Goal: Information Seeking & Learning: Find specific fact

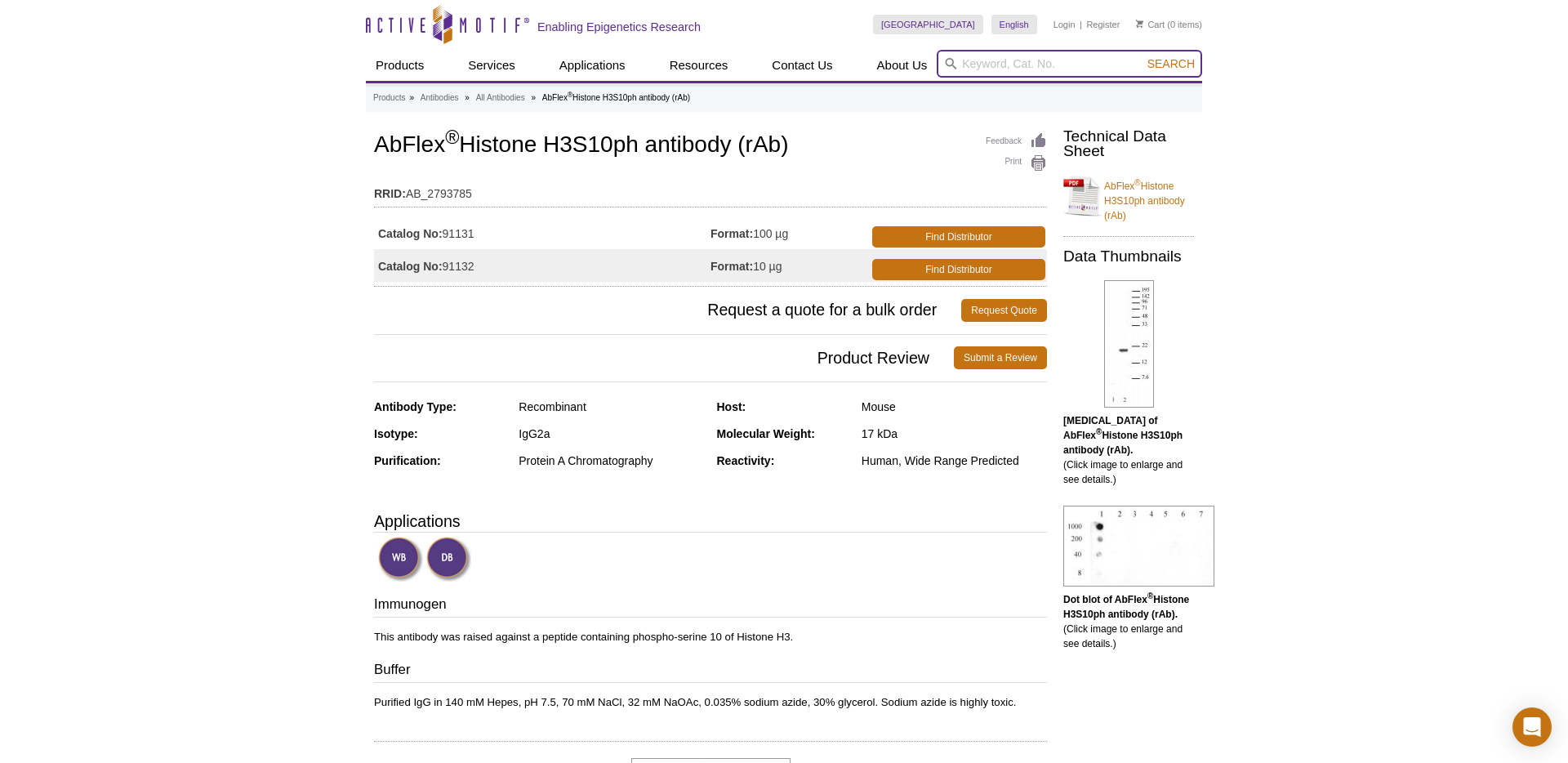
click at [1016, 65] on input "search" at bounding box center [1069, 63] width 265 height 28
type input "H2AK119ub"
click at [1142, 56] on button "Search" at bounding box center [1170, 63] width 57 height 14
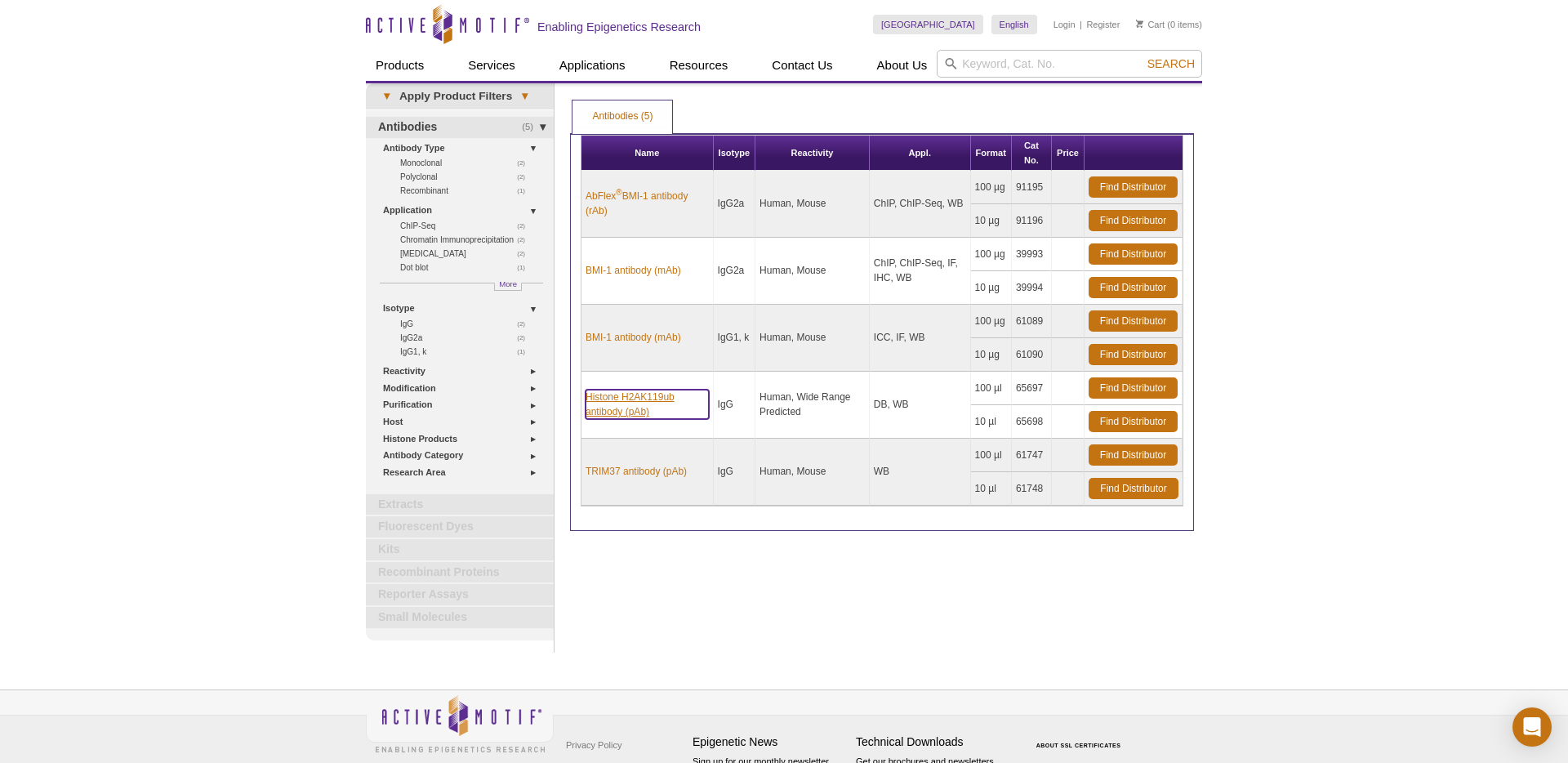
click at [659, 399] on link "Histone H2AK119ub antibody (pAb)" at bounding box center [647, 404] width 124 height 29
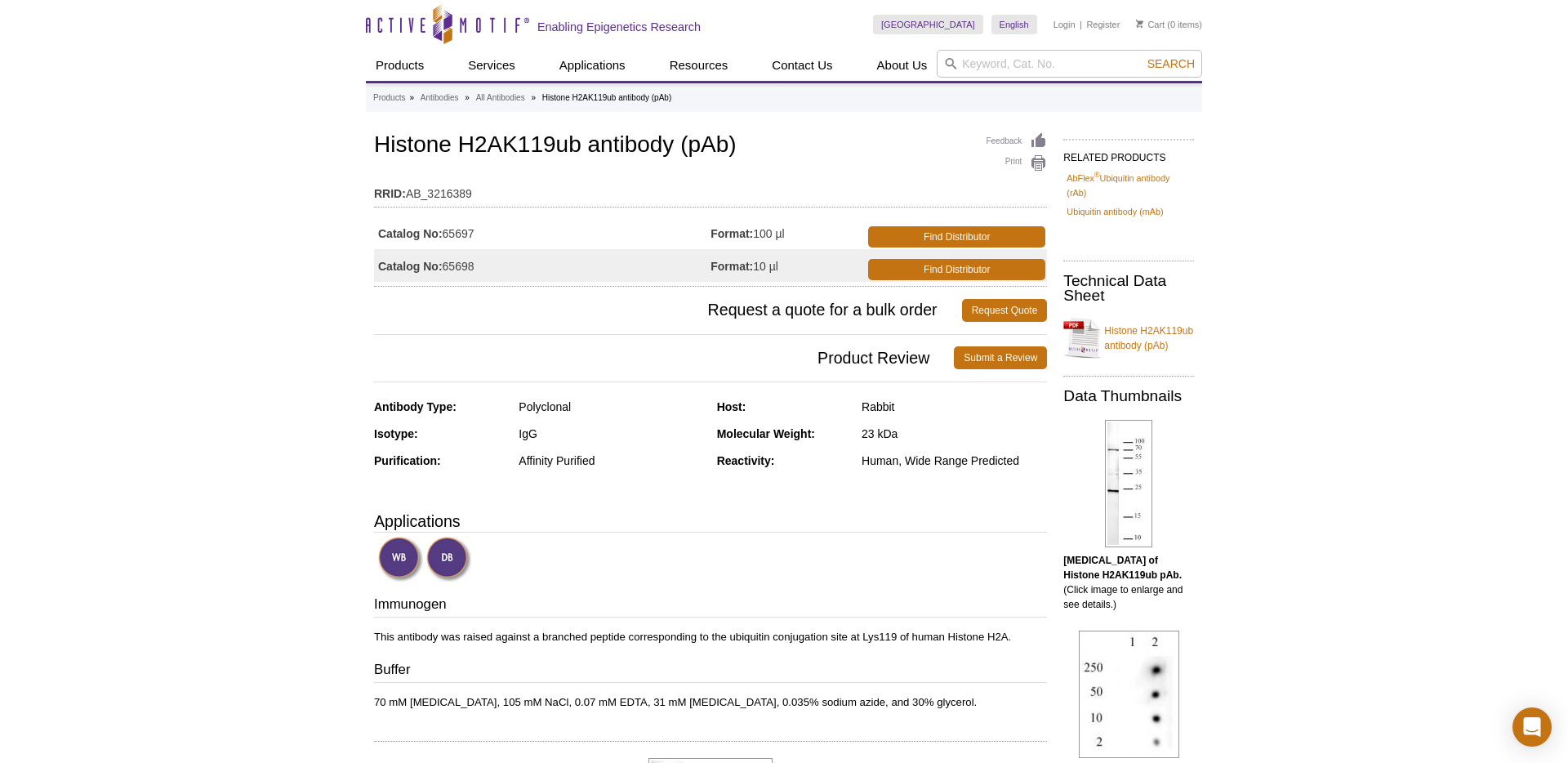
click at [657, 195] on td "RRID: AB_3216389" at bounding box center [710, 189] width 672 height 26
click at [681, 575] on div at bounding box center [712, 560] width 669 height 49
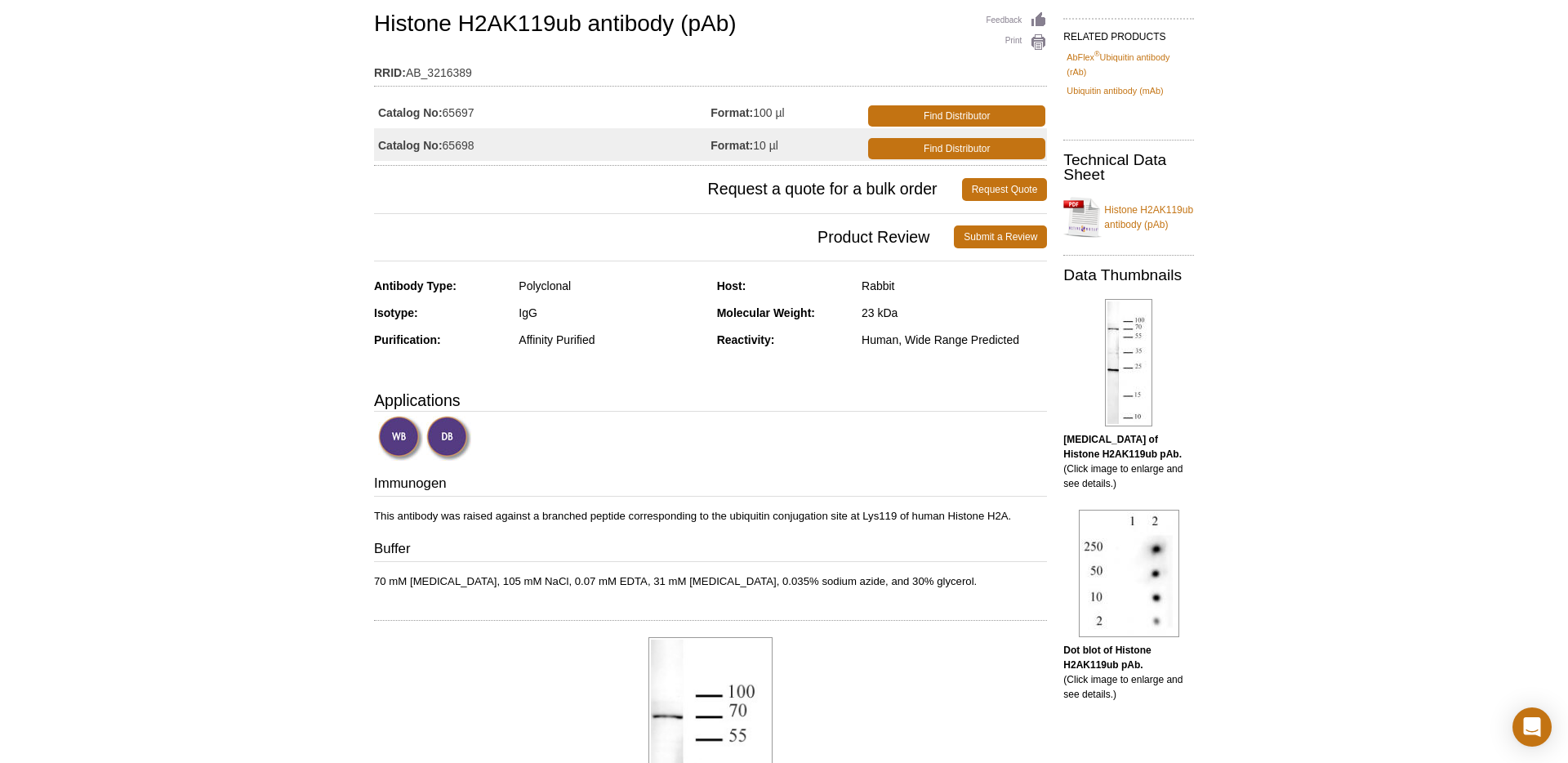
click at [673, 551] on h3 "Buffer" at bounding box center [710, 550] width 672 height 23
click at [444, 431] on img at bounding box center [448, 438] width 45 height 45
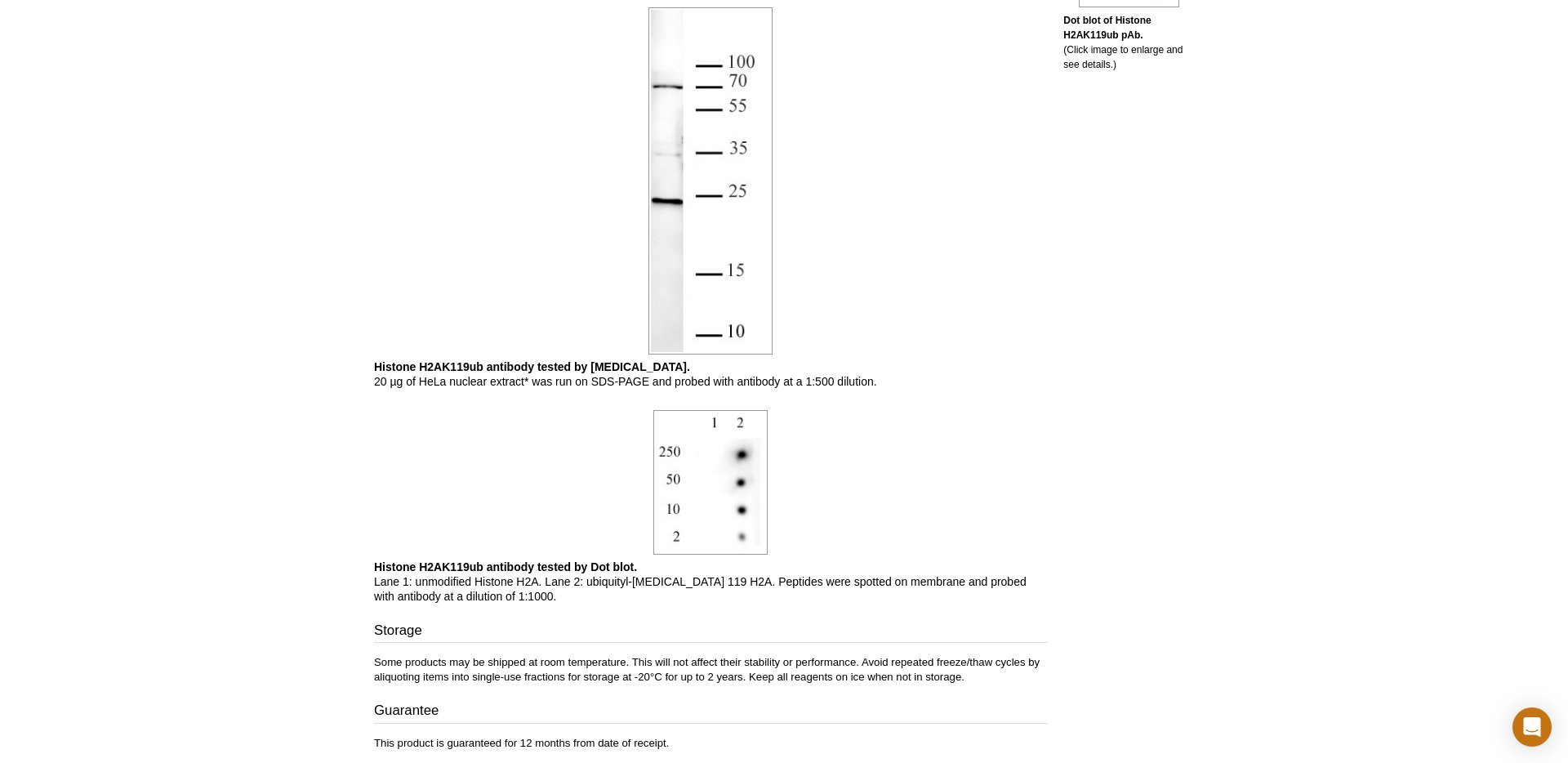
scroll to position [930, 0]
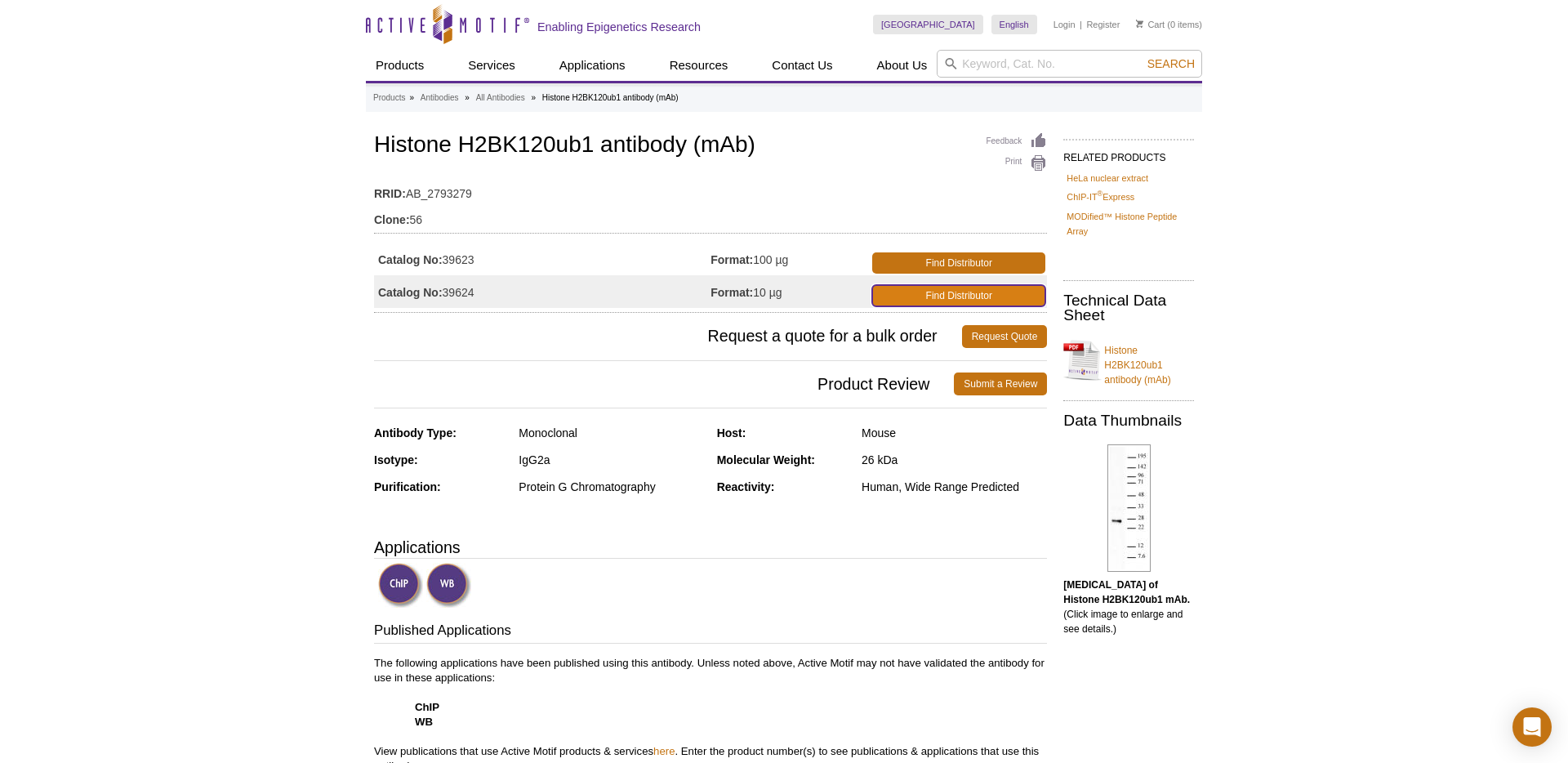
click at [902, 300] on link "Find Distributor" at bounding box center [958, 295] width 173 height 21
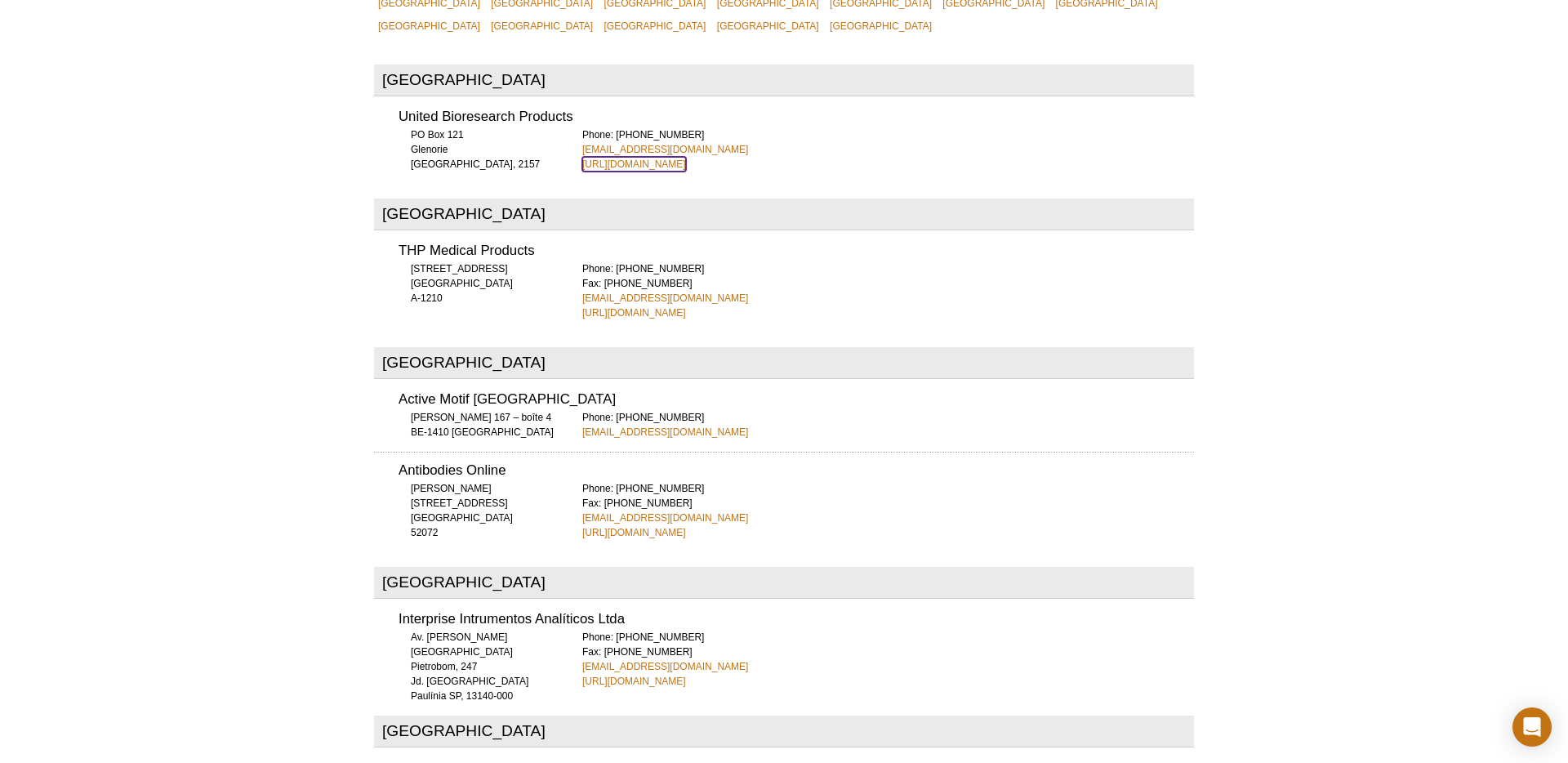
click at [686, 157] on link "[URL][DOMAIN_NAME]" at bounding box center [634, 164] width 104 height 14
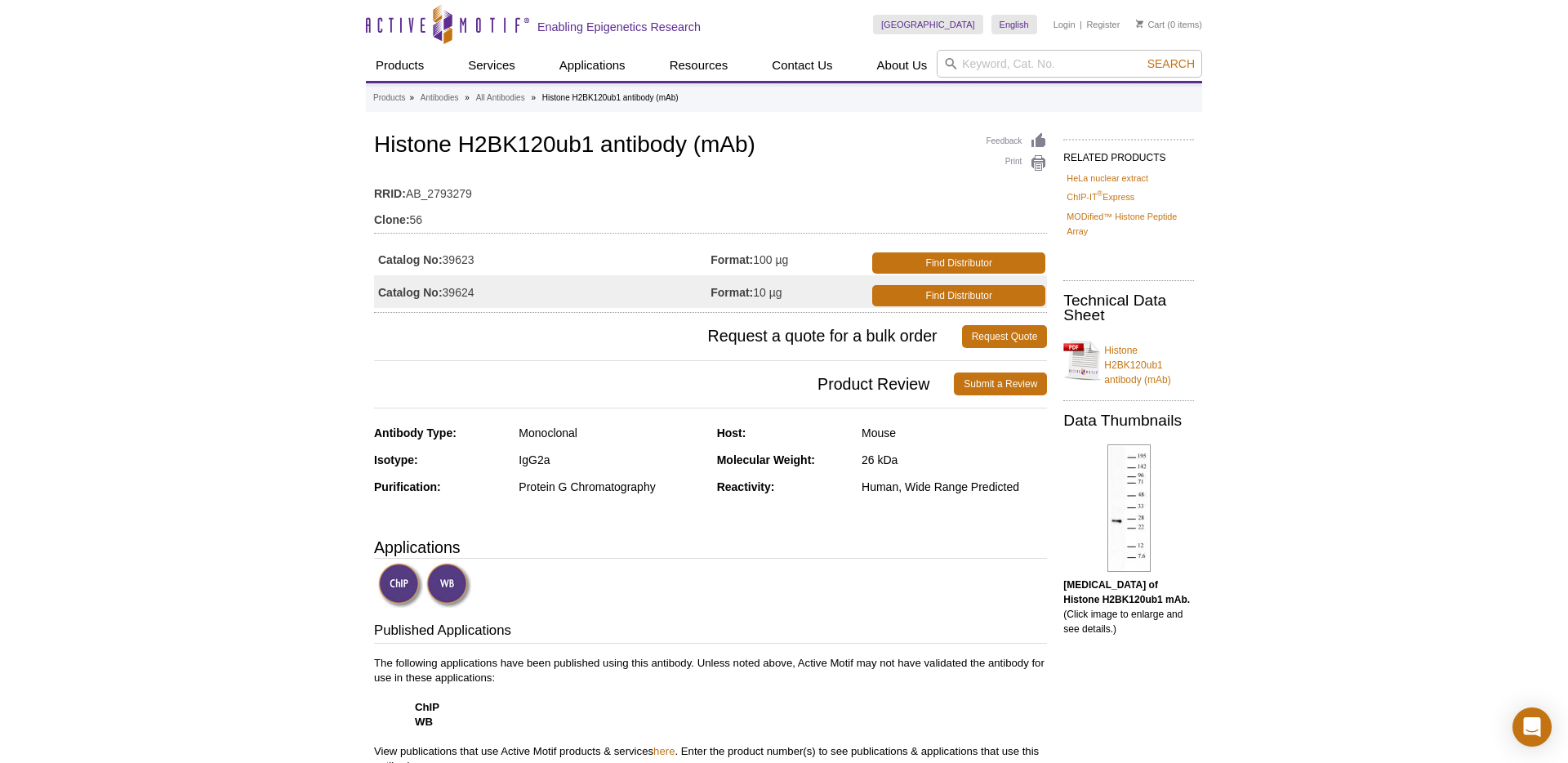
click at [564, 279] on td "Catalog No: 39624" at bounding box center [542, 292] width 337 height 32
click at [584, 254] on td "Catalog No: 39623" at bounding box center [542, 259] width 337 height 32
drag, startPoint x: 443, startPoint y: 294, endPoint x: 488, endPoint y: 294, distance: 45.0
click at [488, 294] on td "Catalog No: 39624" at bounding box center [542, 292] width 337 height 32
click at [669, 412] on div "Feedback Print Histone H2BK120ub1 antibody (mAb) RRID: AB_2793279 Clone: 56 Cat…" at bounding box center [706, 766] width 681 height 1274
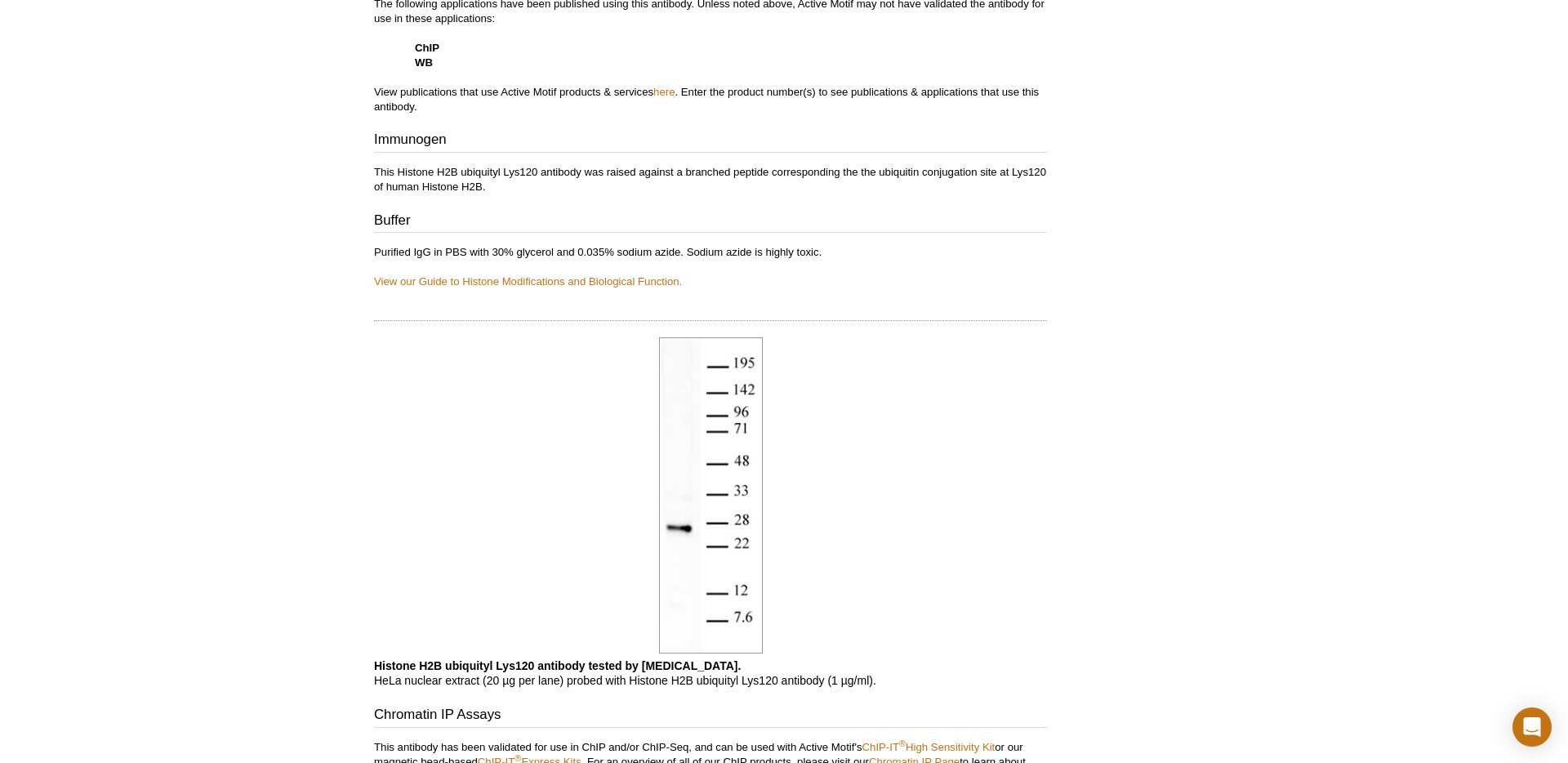
scroll to position [937, 0]
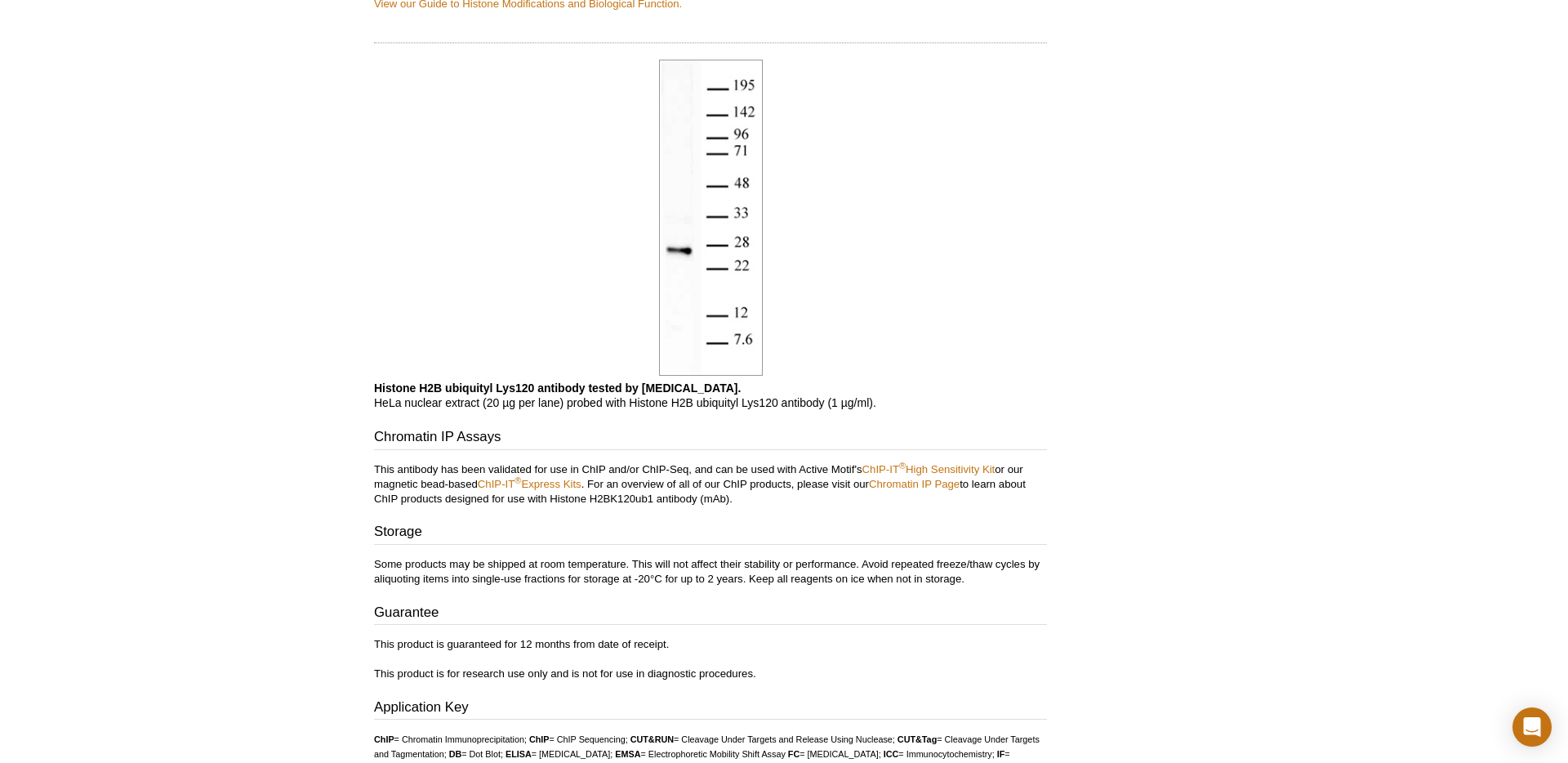
click at [712, 427] on h3 "Chromatin IP Assays" at bounding box center [710, 438] width 672 height 23
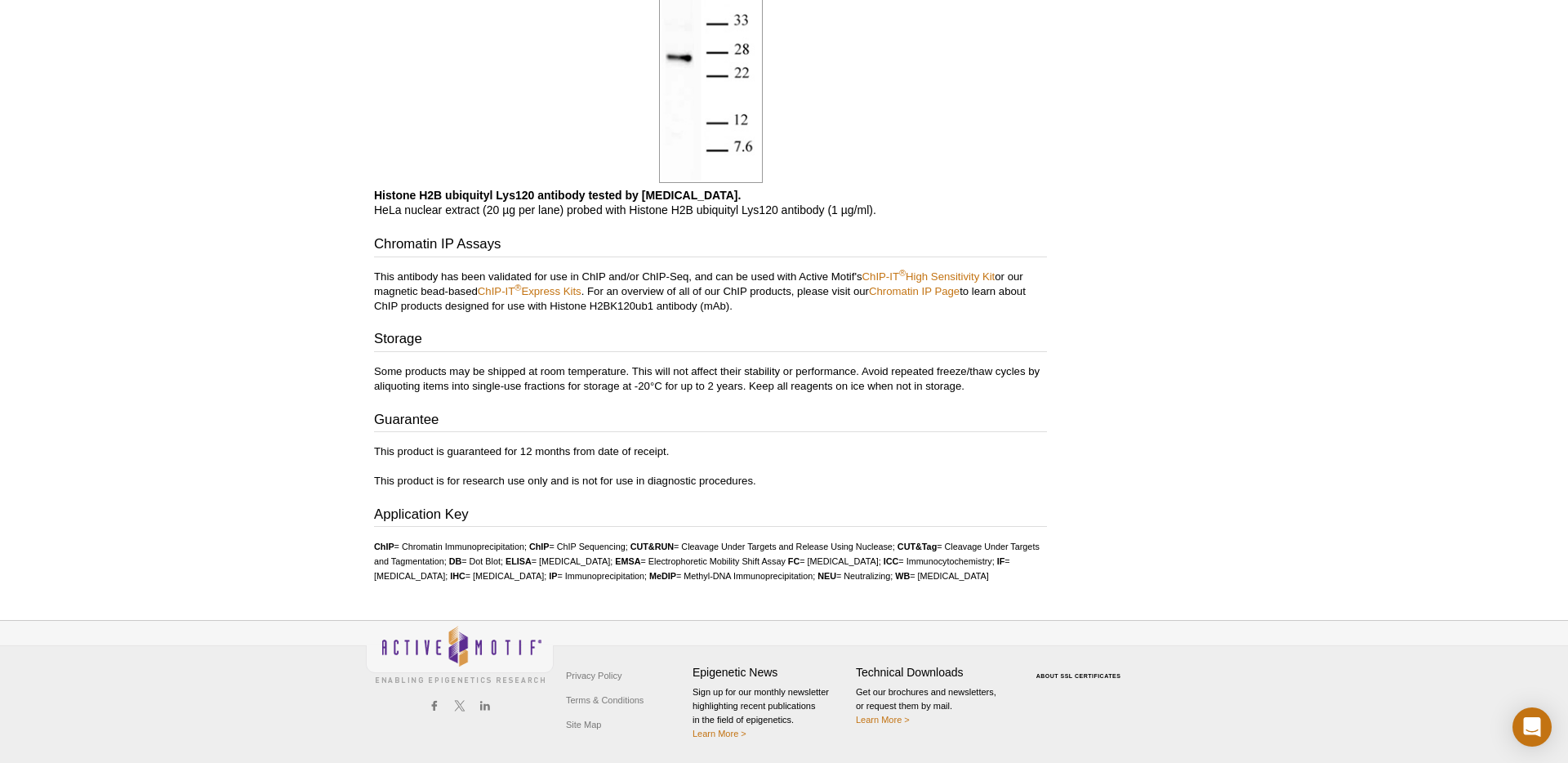
click at [747, 444] on p "This product is guaranteed for 12 months from date of receipt. This product is …" at bounding box center [710, 466] width 672 height 44
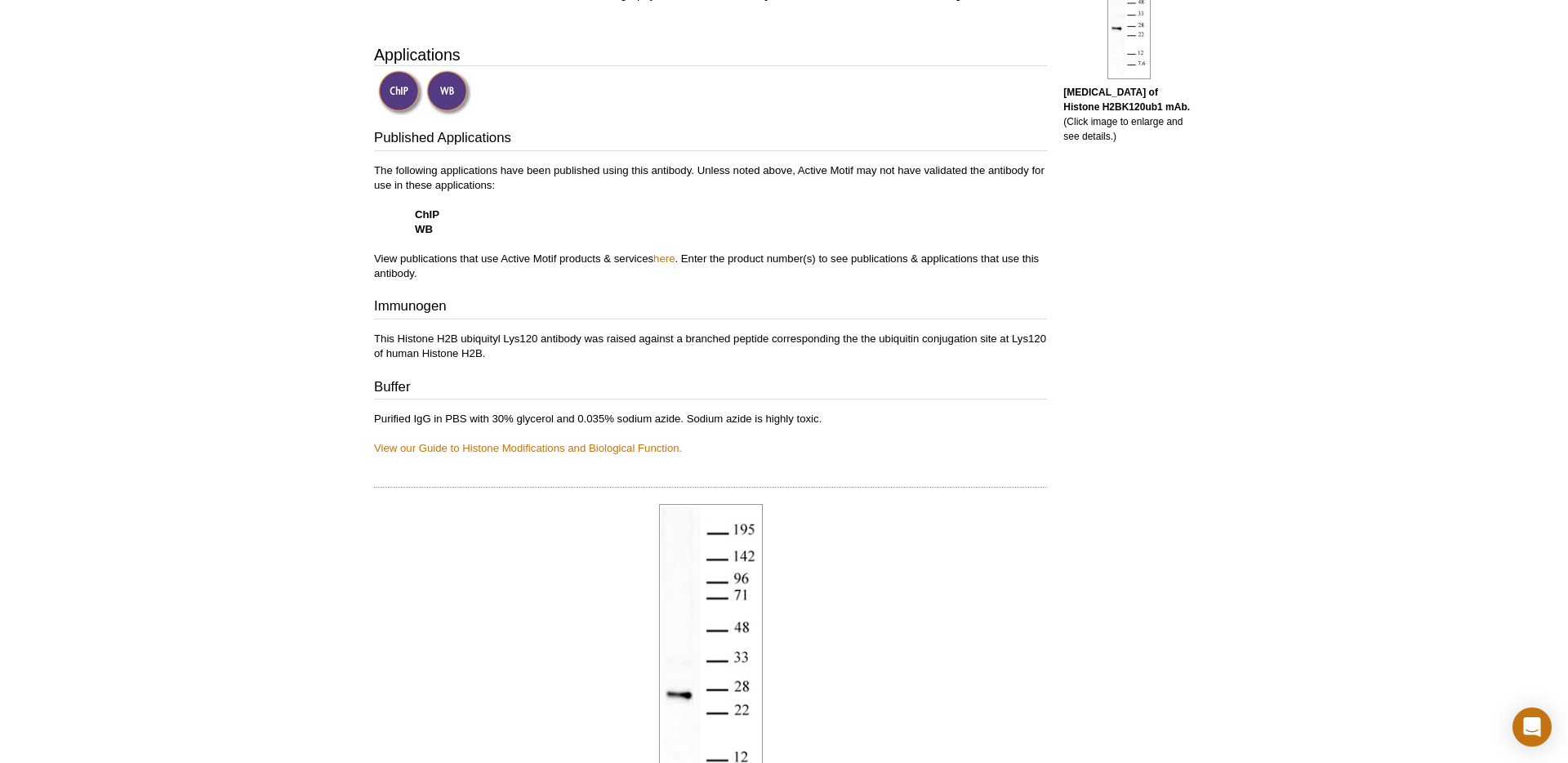
scroll to position [0, 0]
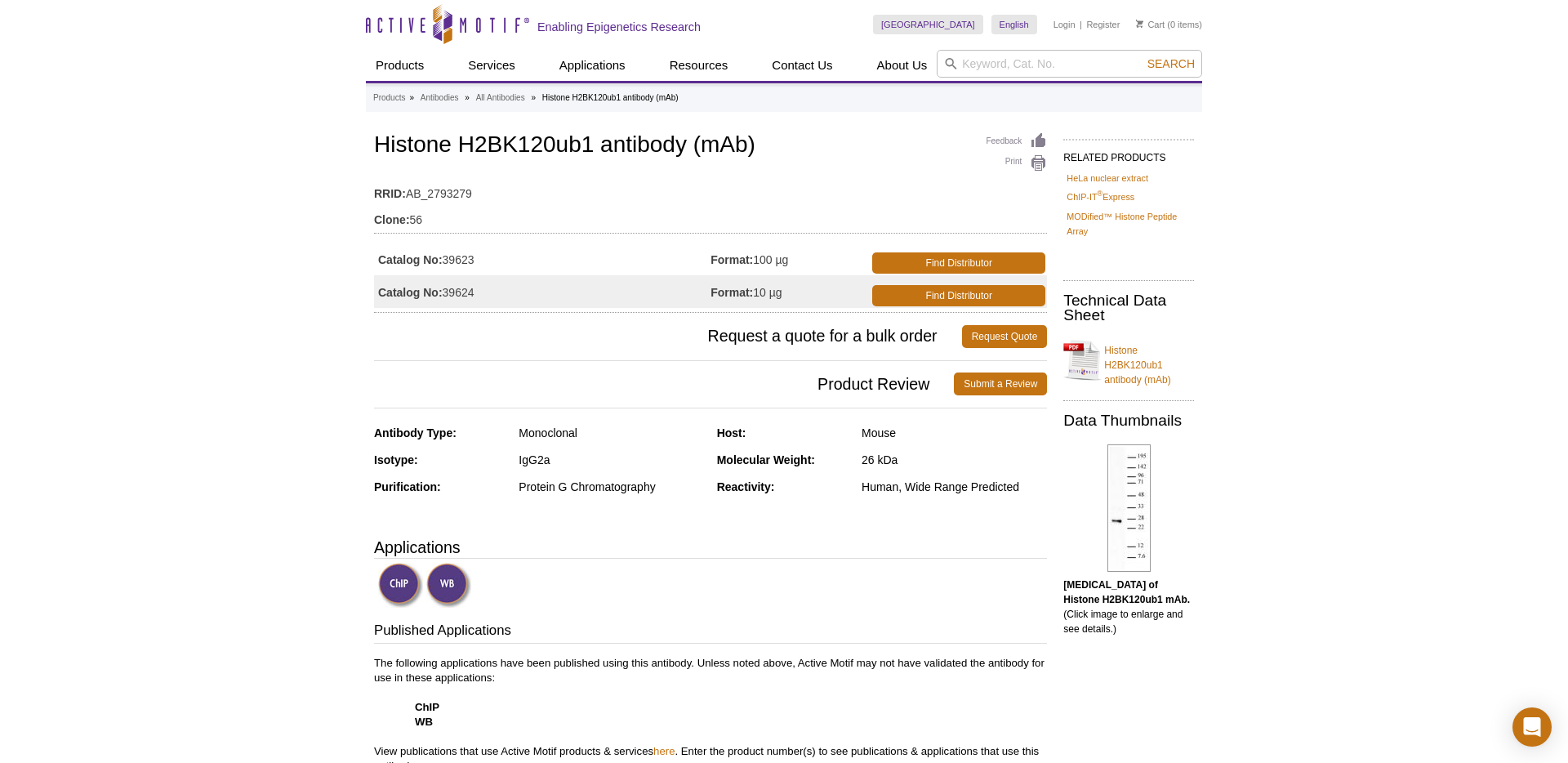
click at [458, 255] on td "Catalog No: 39623" at bounding box center [542, 259] width 337 height 32
click at [463, 292] on td "Catalog No: 39624" at bounding box center [542, 292] width 337 height 32
copy td "39624"
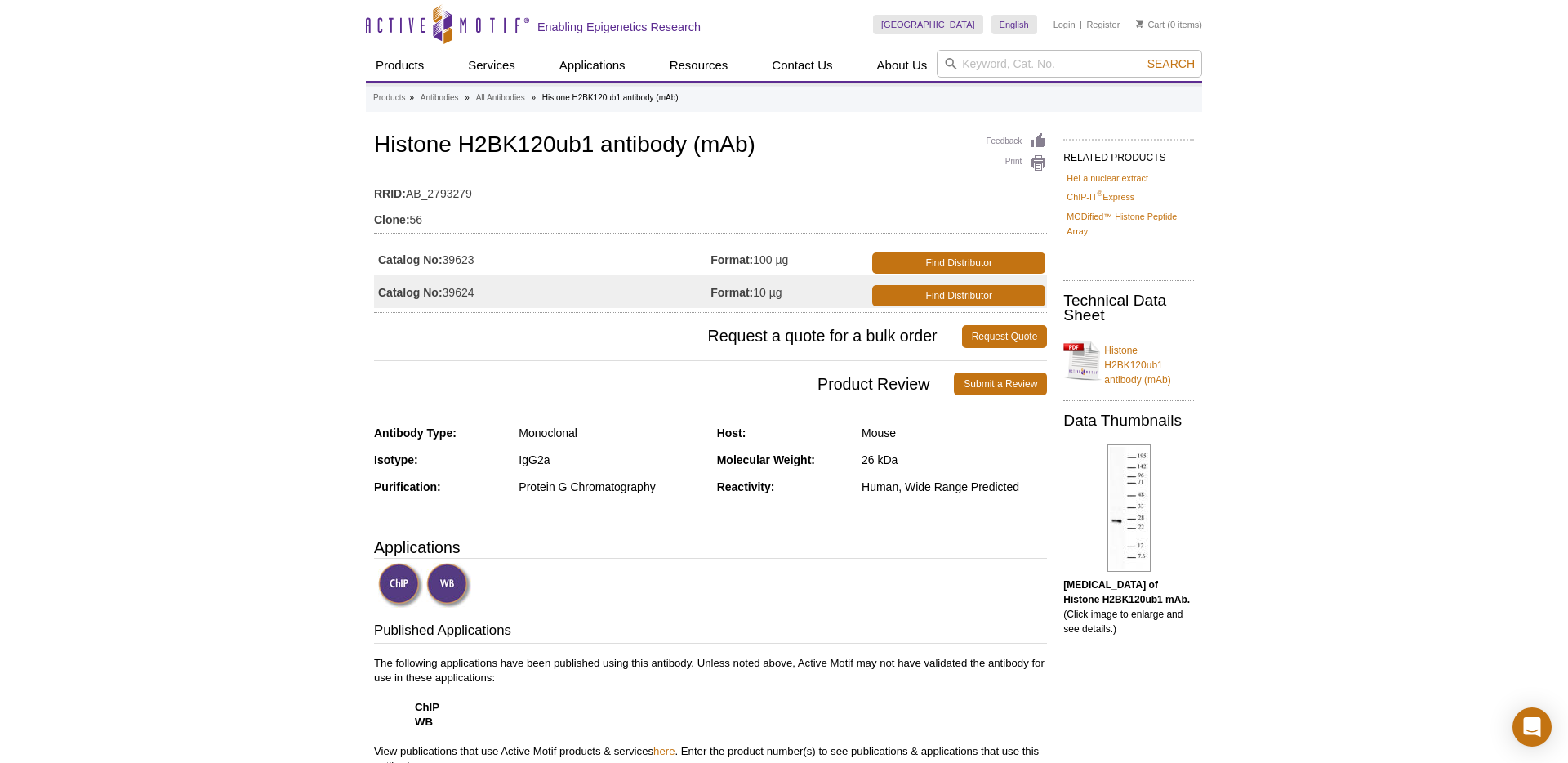
click at [464, 256] on td "Catalog No: 39623" at bounding box center [542, 259] width 337 height 32
copy td "39623"
click at [714, 450] on div "Antibody Type: Monoclonal Isotype: IgG2a Purification: Protein G Chromatography…" at bounding box center [710, 471] width 672 height 93
click at [690, 454] on div "IgG2a" at bounding box center [610, 460] width 185 height 14
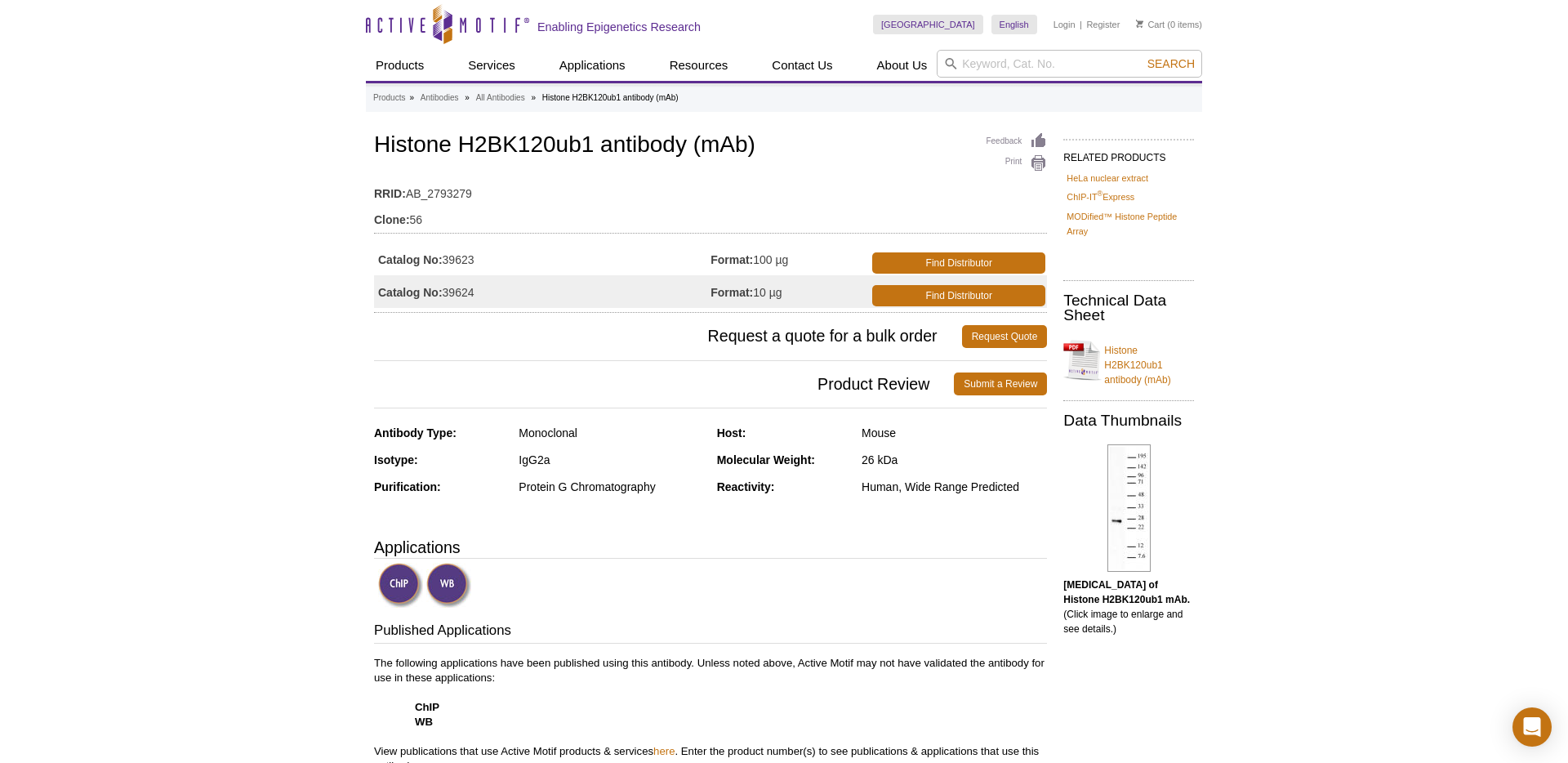
click at [685, 328] on span "Request a quote for a bulk order" at bounding box center [668, 336] width 588 height 23
click at [692, 333] on span "Request a quote for a bulk order" at bounding box center [668, 336] width 588 height 23
click at [464, 294] on td "Catalog No: 39624" at bounding box center [542, 292] width 337 height 32
copy td "39624"
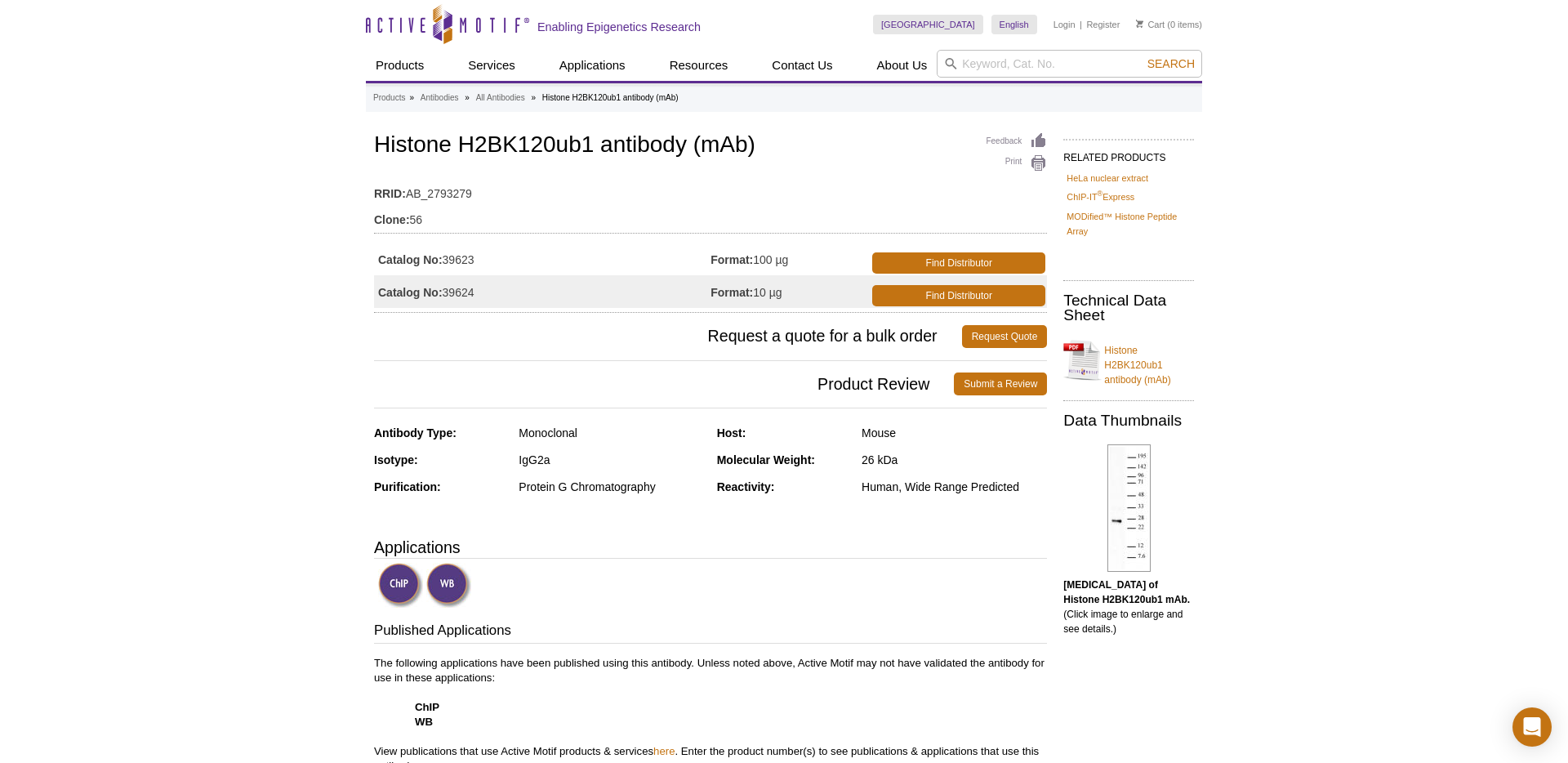
click at [612, 233] on table "RRID: AB_2793279 Clone: 56" at bounding box center [710, 203] width 672 height 61
drag, startPoint x: 464, startPoint y: 147, endPoint x: 500, endPoint y: 149, distance: 36.1
click at [500, 149] on h1 "Histone H2BK120ub1 antibody (mAb)" at bounding box center [710, 146] width 672 height 28
copy h1 "H2B"
click at [941, 153] on h1 "Histone H2BK120ub1 antibody (mAb)" at bounding box center [710, 146] width 672 height 28
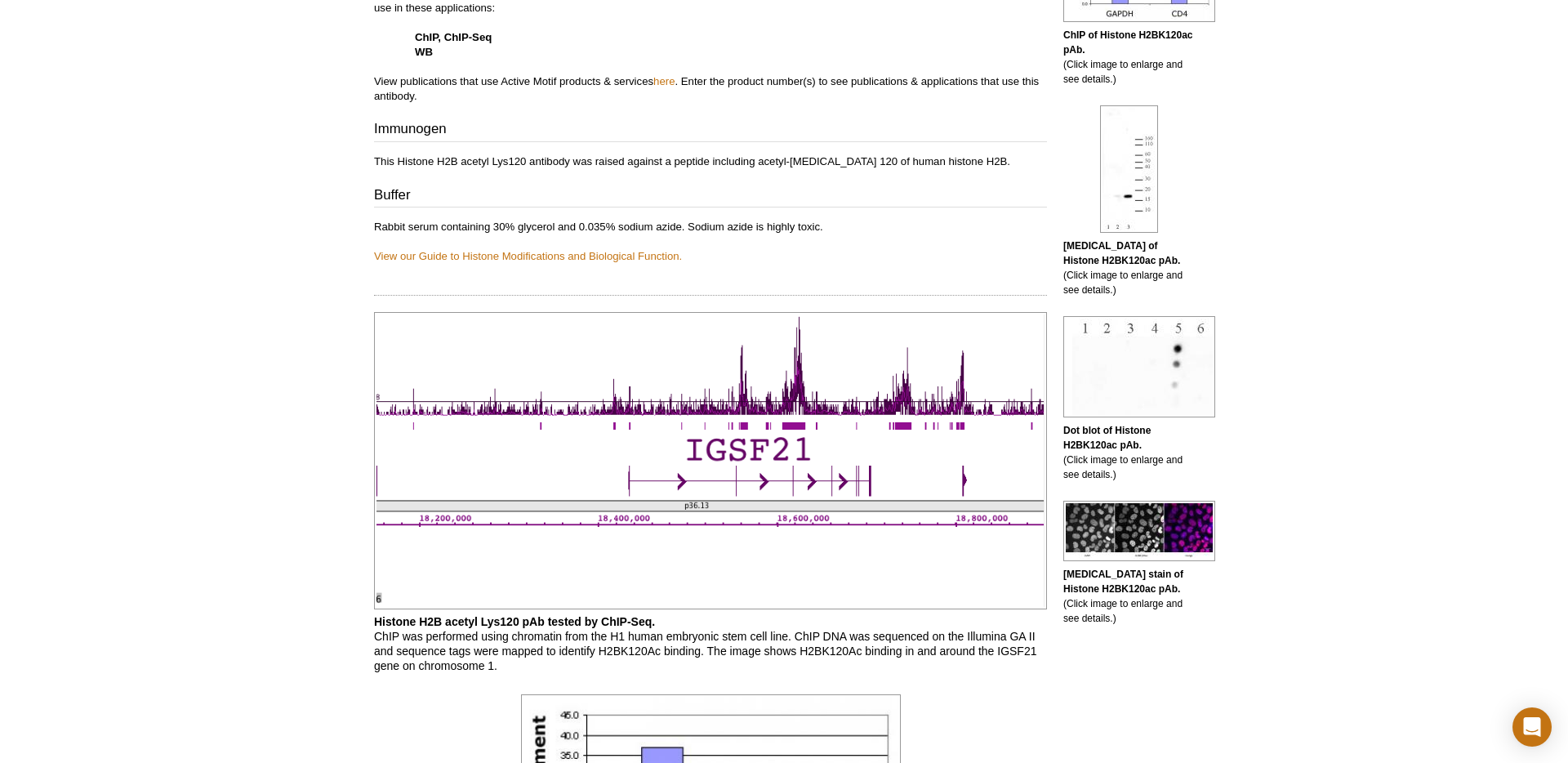
scroll to position [314, 0]
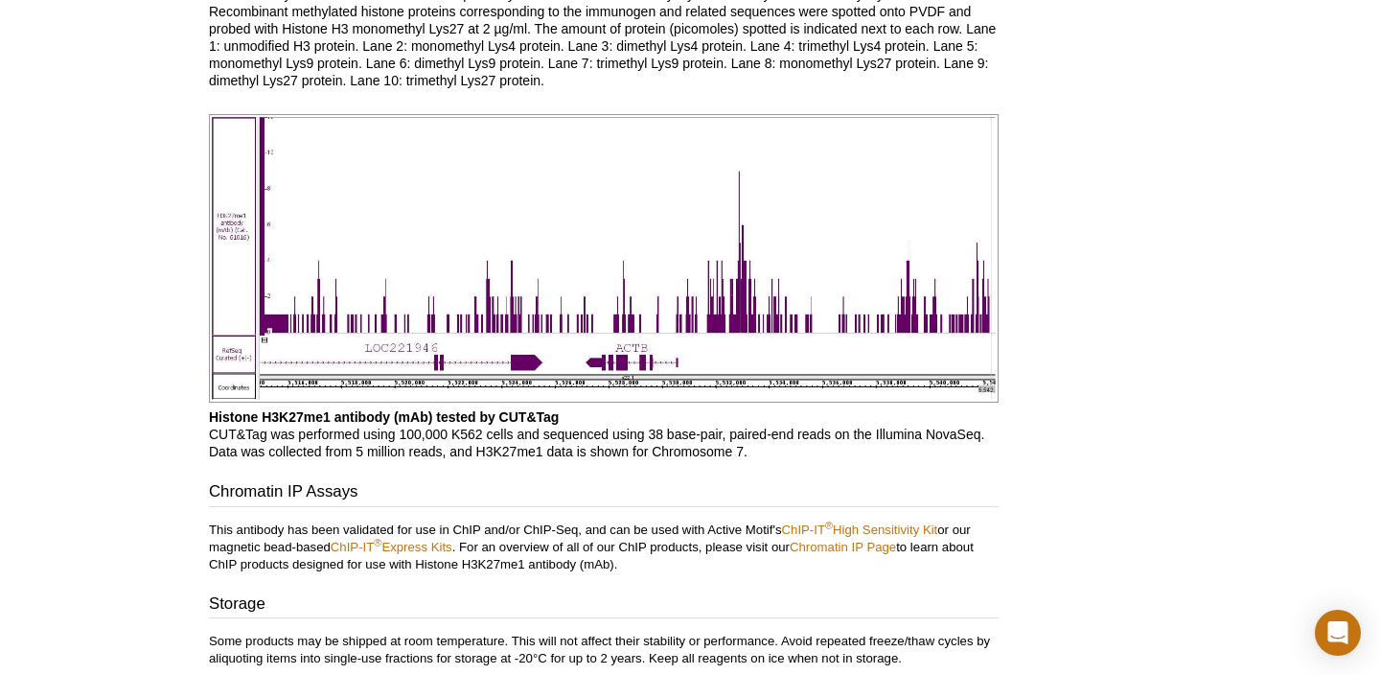
scroll to position [3873, 0]
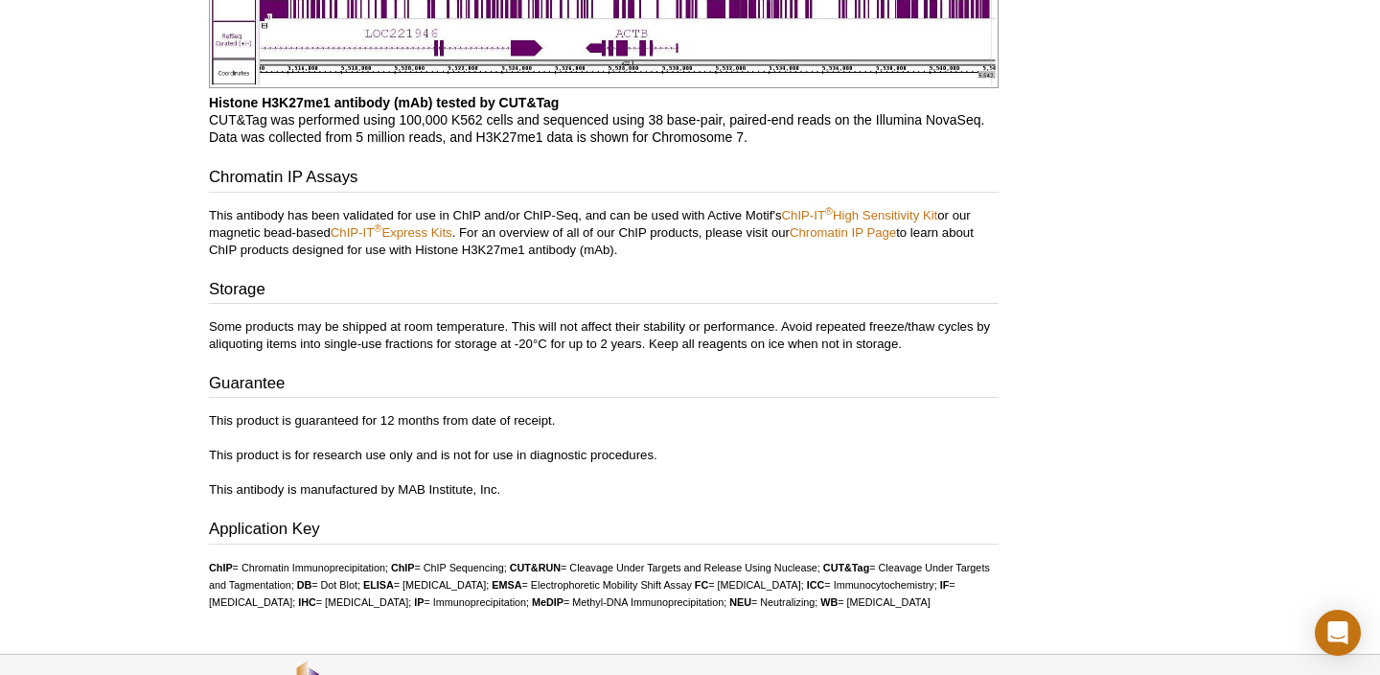
click at [609, 109] on p "Histone H3K27me1 antibody (mAb) tested by CUT&Tag CUT&Tag was performed using 1…" at bounding box center [603, 120] width 789 height 52
click at [609, 120] on p "Histone H3K27me1 antibody (mAb) tested by CUT&Tag CUT&Tag was performed using 1…" at bounding box center [603, 120] width 789 height 52
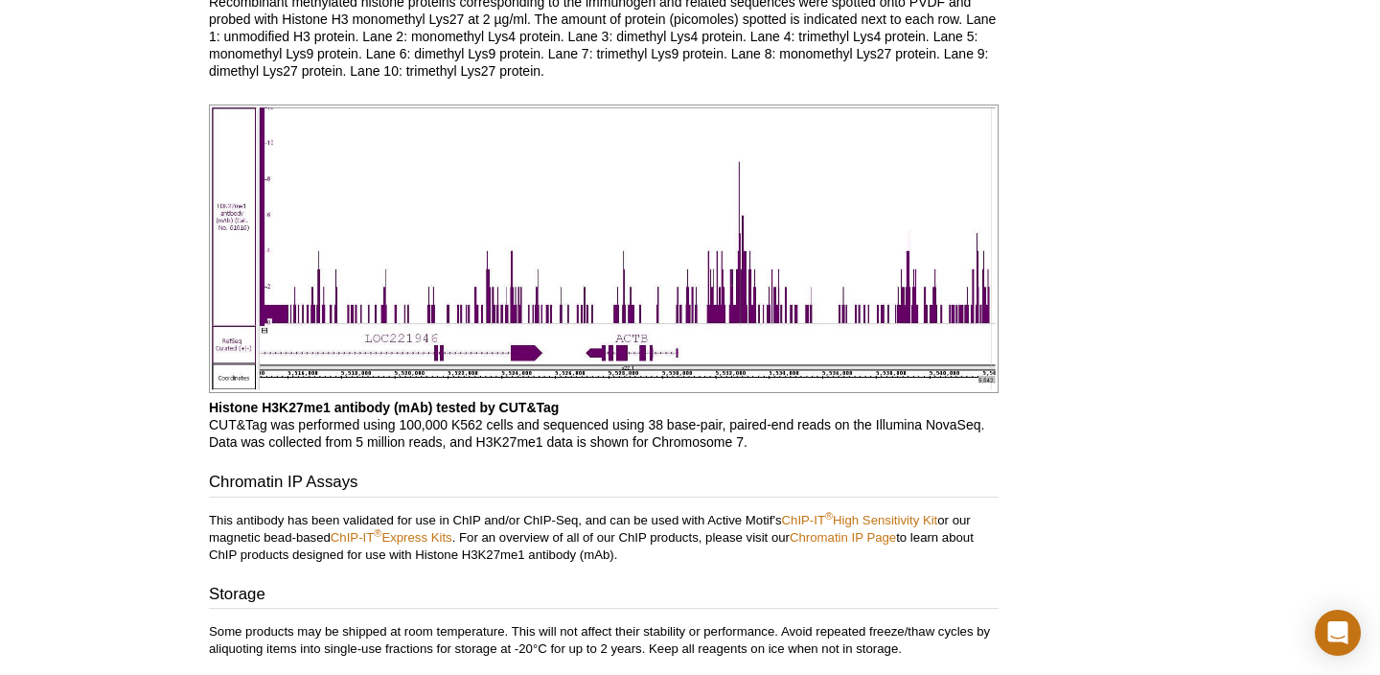
scroll to position [3509, 0]
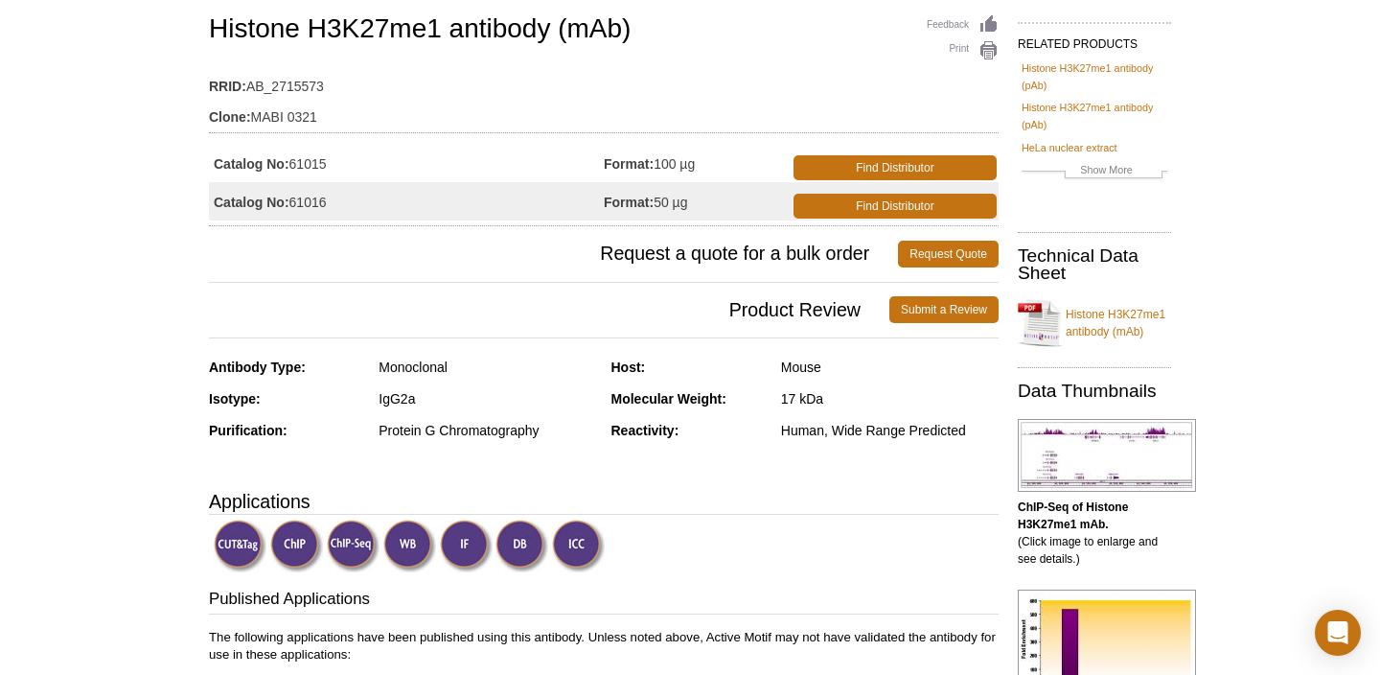
scroll to position [201, 0]
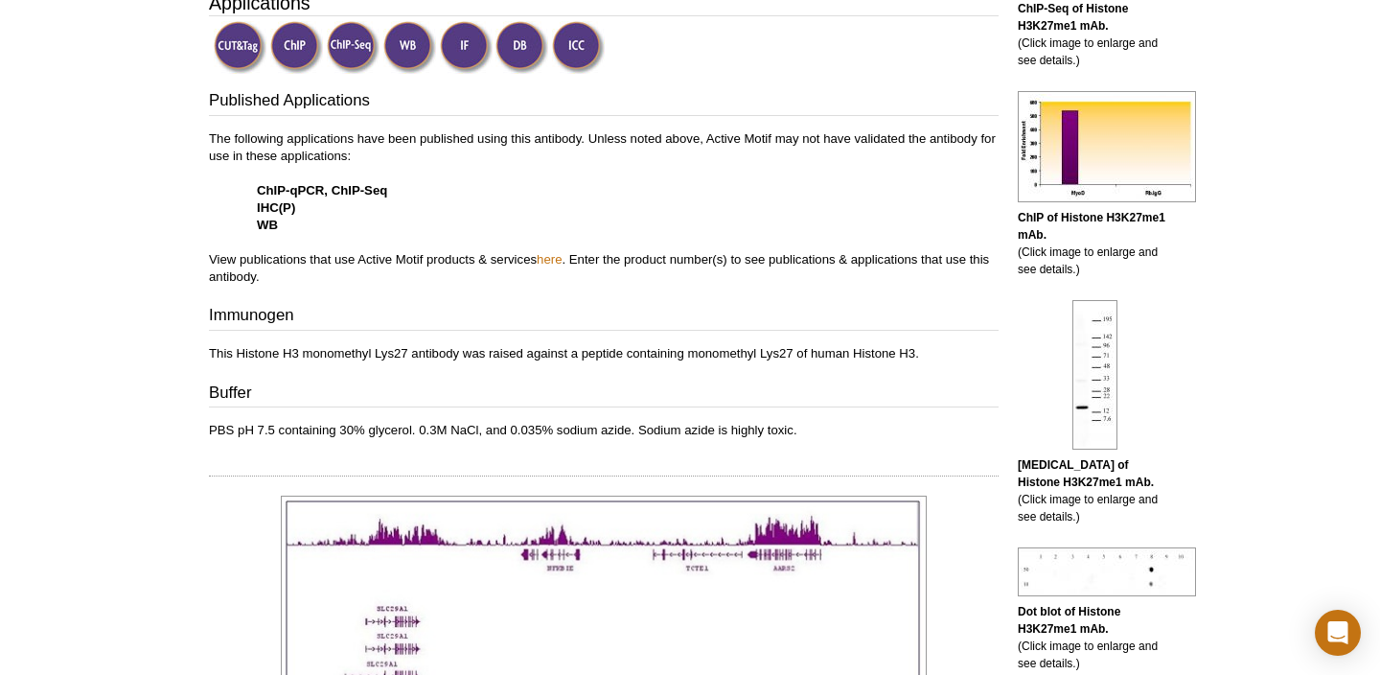
scroll to position [689, 0]
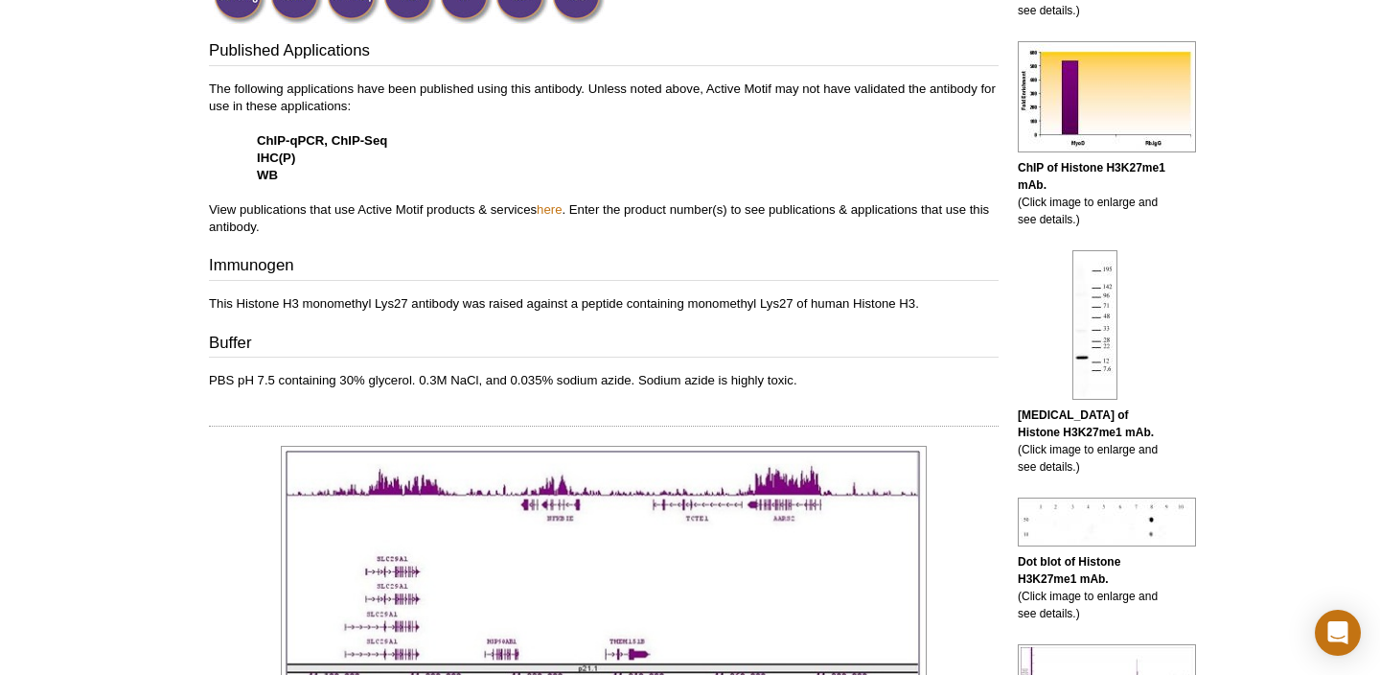
click at [550, 303] on p "This Histone H3 monomethyl Lys27 antibody was raised against a peptide containi…" at bounding box center [603, 303] width 789 height 17
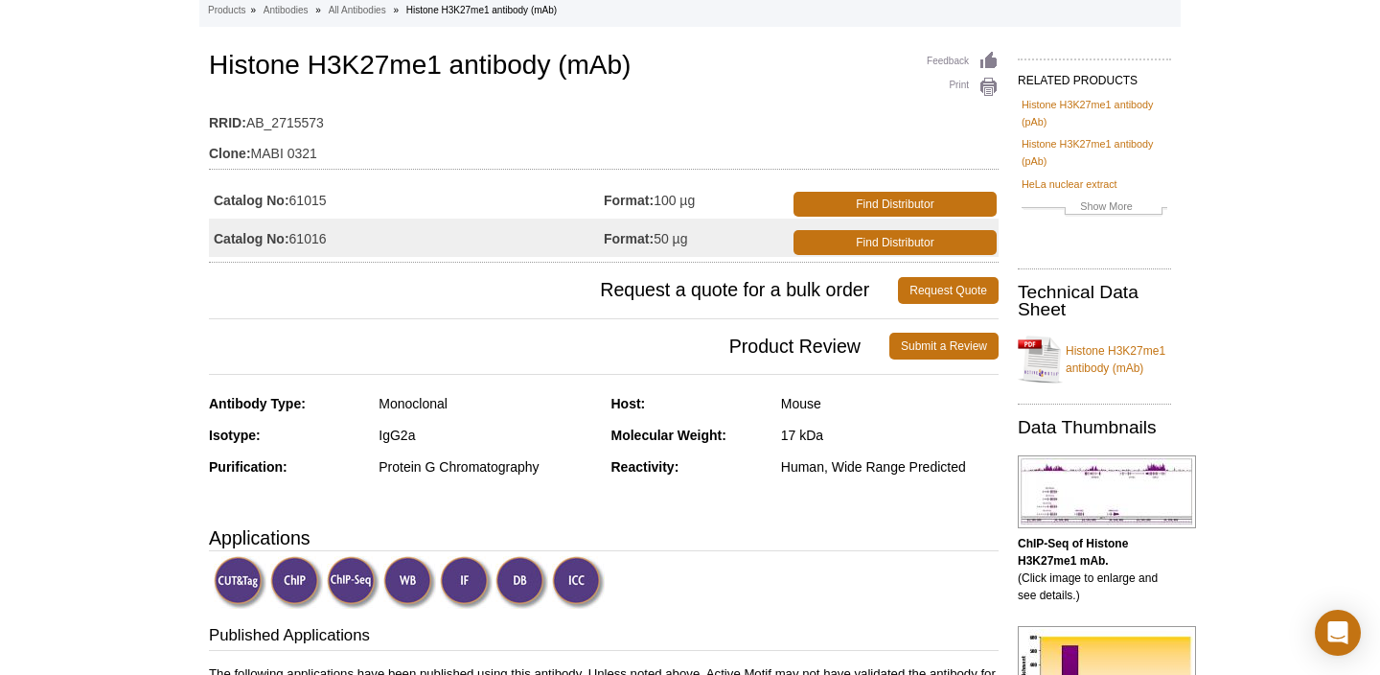
scroll to position [0, 0]
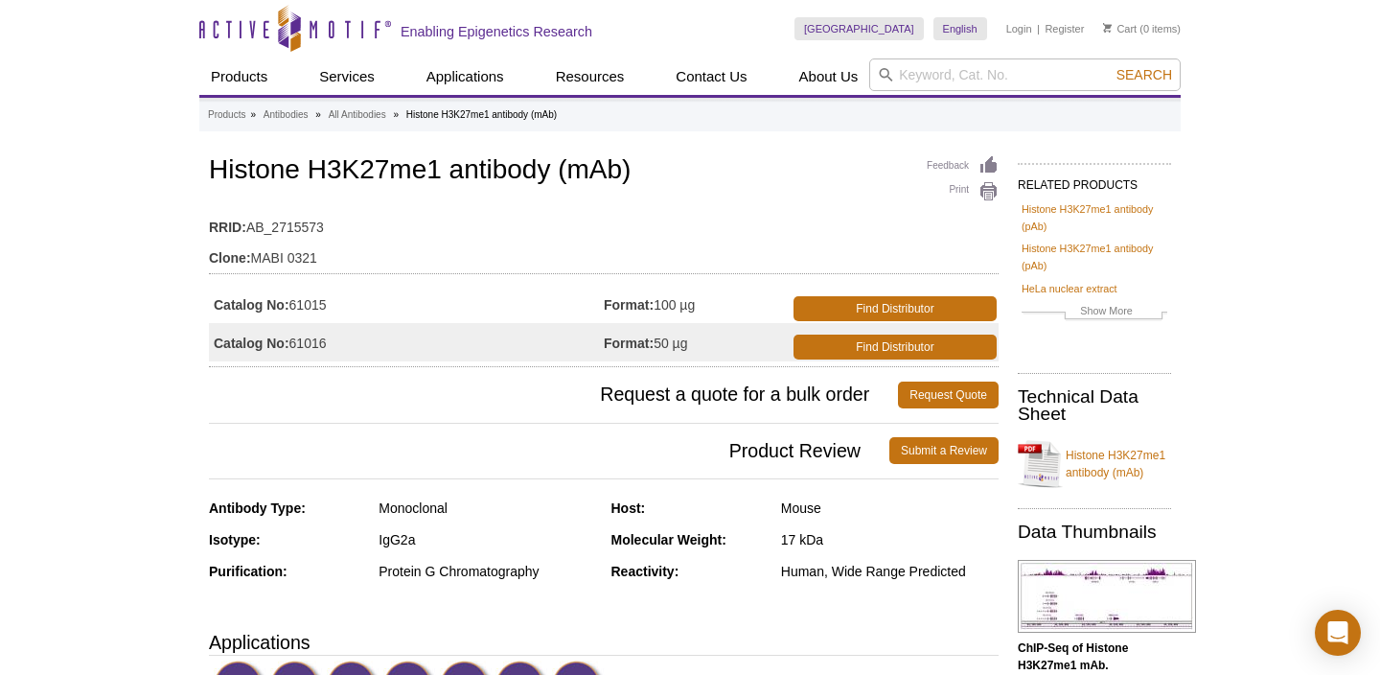
click at [320, 310] on td "Catalog No: 61015" at bounding box center [406, 304] width 395 height 38
copy td "61015"
